Goal: Use online tool/utility: Utilize a website feature to perform a specific function

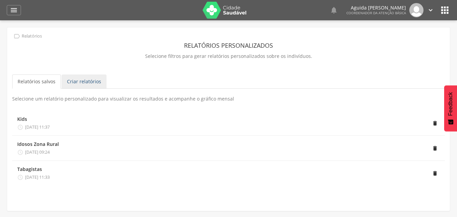
click at [79, 81] on link "Criar relatórios" at bounding box center [84, 81] width 45 height 14
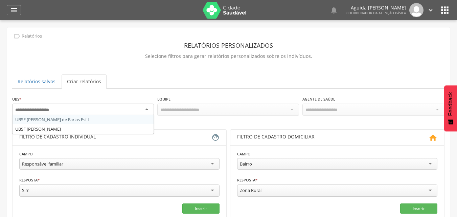
click at [96, 106] on div at bounding box center [83, 110] width 142 height 12
drag, startPoint x: 129, startPoint y: 111, endPoint x: 121, endPoint y: 113, distance: 7.6
click at [129, 110] on div at bounding box center [83, 110] width 142 height 12
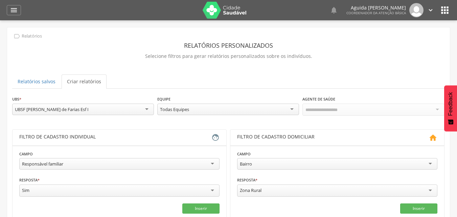
drag, startPoint x: 180, startPoint y: 99, endPoint x: 174, endPoint y: 108, distance: 9.8
click at [179, 101] on div "**********" at bounding box center [228, 106] width 142 height 22
click at [174, 108] on div "Todas Equipes" at bounding box center [174, 109] width 29 height 6
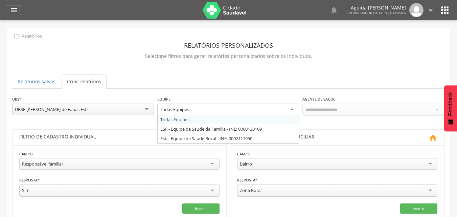
click at [178, 119] on div "**********" at bounding box center [228, 108] width 433 height 27
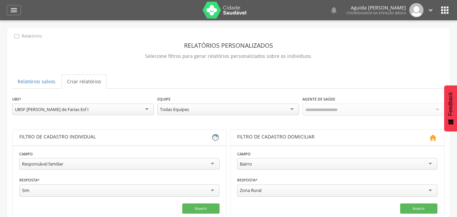
scroll to position [68, 0]
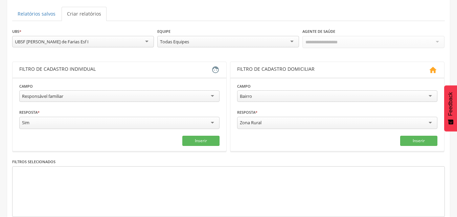
click at [154, 97] on div "Responsável familiar" at bounding box center [119, 96] width 200 height 12
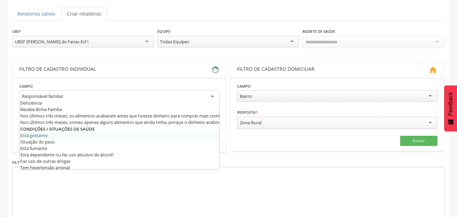
scroll to position [237, 0]
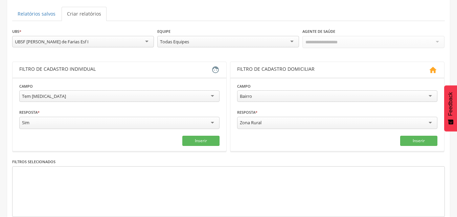
click at [284, 96] on div "Bairro" at bounding box center [337, 96] width 200 height 12
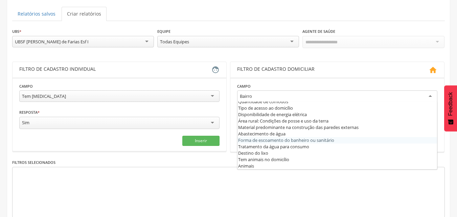
scroll to position [0, 0]
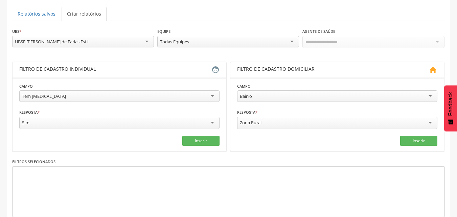
click at [252, 109] on fieldset "**********" at bounding box center [337, 114] width 200 height 63
click at [258, 118] on div "Zona Rural" at bounding box center [337, 123] width 200 height 12
click at [196, 139] on button "Inserir" at bounding box center [200, 141] width 37 height 10
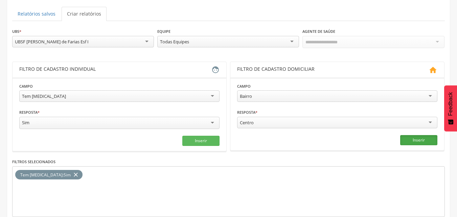
click at [411, 140] on button "Inserir" at bounding box center [418, 140] width 37 height 10
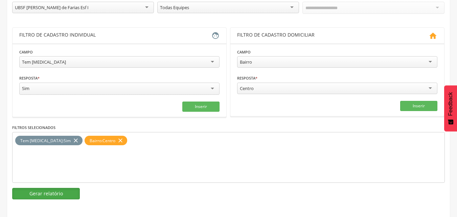
click at [70, 194] on button "Gerar relatório" at bounding box center [46, 194] width 68 height 12
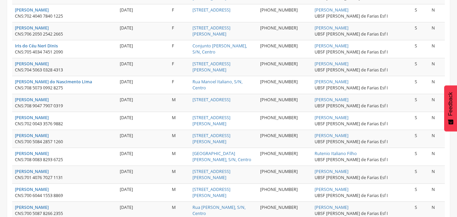
scroll to position [945, 0]
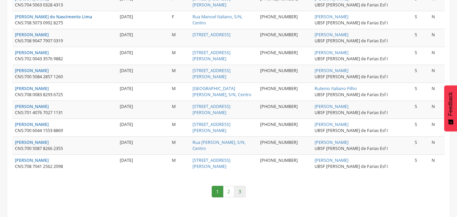
click at [236, 186] on link "3" at bounding box center [240, 192] width 12 height 12
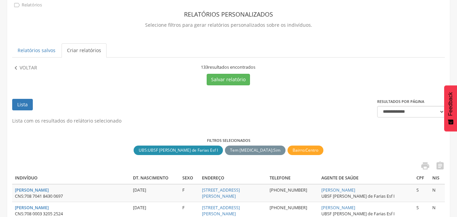
scroll to position [0, 0]
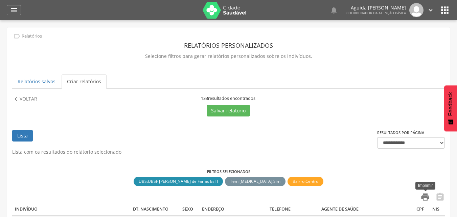
click at [428, 198] on icon "" at bounding box center [425, 196] width 9 height 9
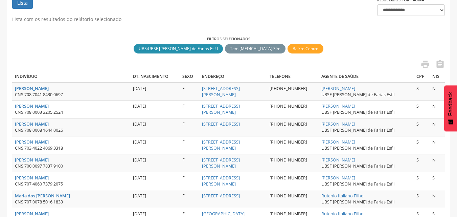
scroll to position [99, 0]
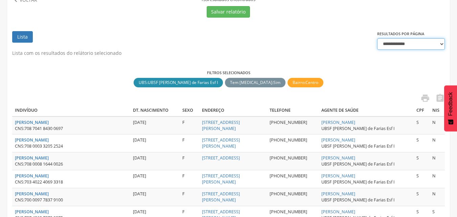
click at [411, 43] on select "**********" at bounding box center [411, 44] width 68 height 12
select select "***"
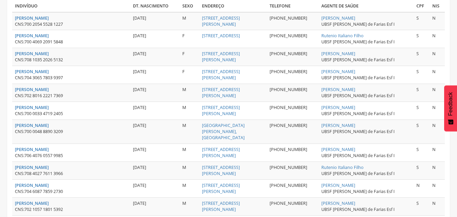
scroll to position [0, 0]
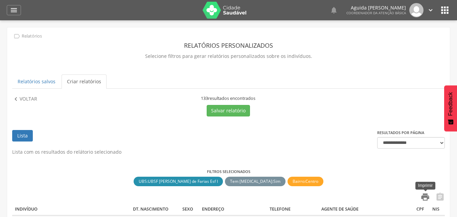
click at [426, 199] on icon "" at bounding box center [425, 196] width 9 height 9
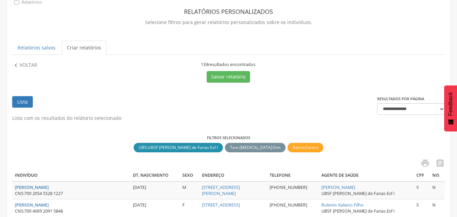
click at [84, 48] on link "Criar relatórios" at bounding box center [84, 48] width 45 height 14
click at [27, 67] on p "Voltar" at bounding box center [29, 65] width 18 height 7
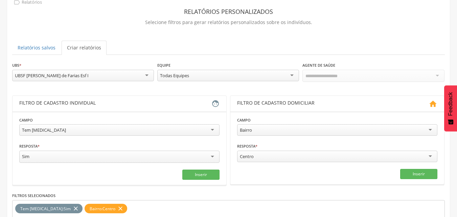
click at [53, 129] on div "Tem [MEDICAL_DATA]" at bounding box center [119, 130] width 200 height 12
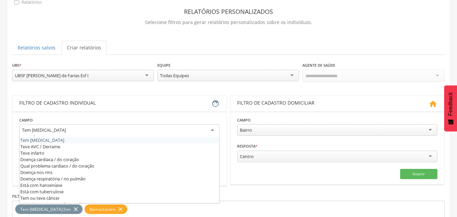
click at [86, 116] on div "**********" at bounding box center [119, 127] width 200 height 22
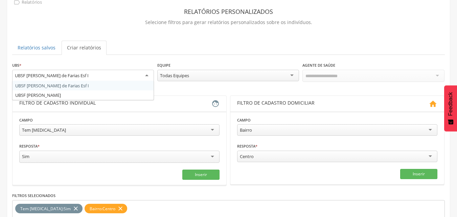
click at [143, 76] on div "UBSF [PERSON_NAME] de Farias Esf I" at bounding box center [83, 76] width 142 height 12
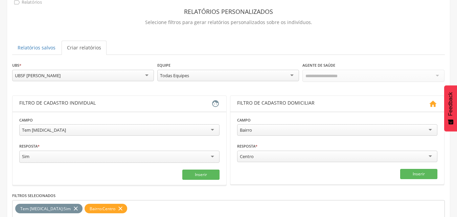
click at [254, 129] on div "Bairro" at bounding box center [337, 130] width 200 height 12
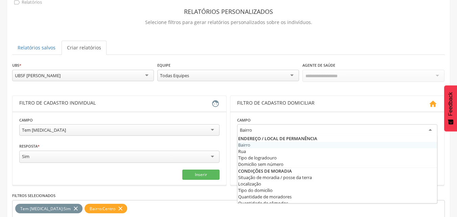
click at [256, 128] on div "Bairro" at bounding box center [337, 130] width 200 height 12
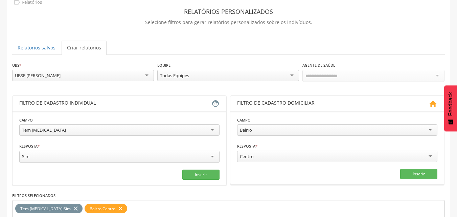
drag, startPoint x: 227, startPoint y: 171, endPoint x: 232, endPoint y: 168, distance: 6.1
click at [227, 171] on div "**********" at bounding box center [228, 140] width 433 height 90
click at [249, 160] on div "Centro" at bounding box center [337, 157] width 200 height 12
click at [419, 176] on button "Inserir" at bounding box center [418, 174] width 37 height 10
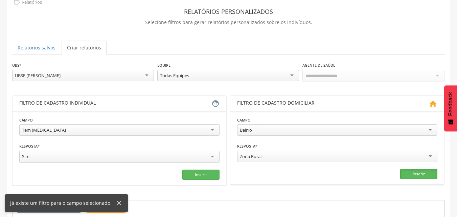
scroll to position [102, 0]
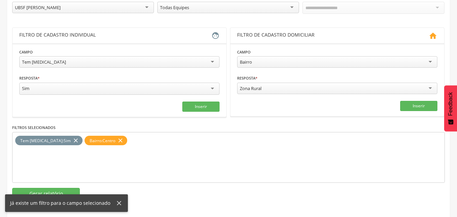
click at [117, 139] on icon "close" at bounding box center [120, 141] width 7 height 10
click at [416, 108] on button "Inserir" at bounding box center [418, 106] width 37 height 10
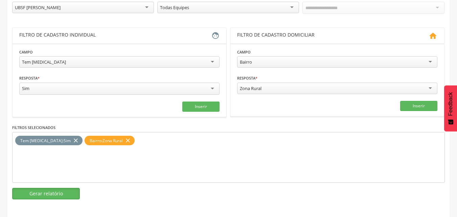
click at [42, 189] on button "Gerar relatório" at bounding box center [46, 194] width 68 height 12
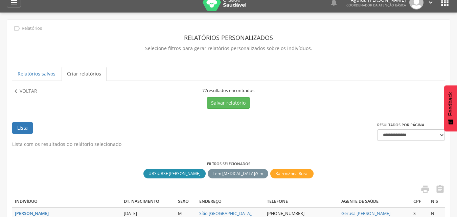
scroll to position [0, 0]
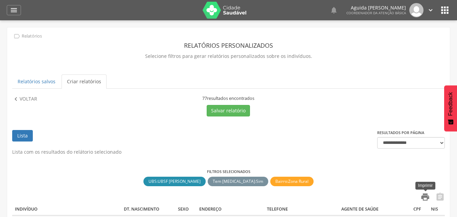
click at [429, 199] on icon "" at bounding box center [425, 196] width 9 height 9
click at [441, 10] on icon "" at bounding box center [445, 10] width 11 height 11
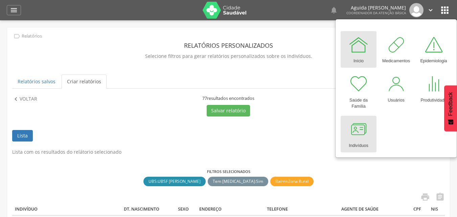
click at [361, 127] on div at bounding box center [359, 129] width 20 height 20
